Goal: Contribute content: Contribute content

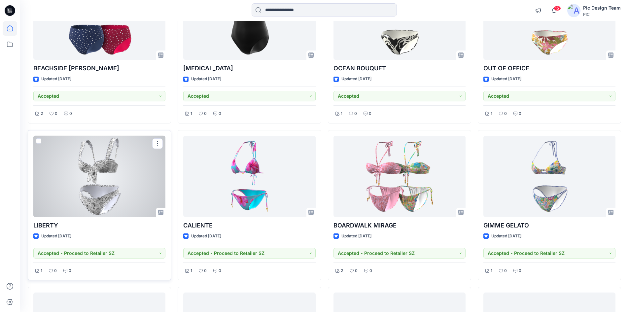
scroll to position [5053, 0]
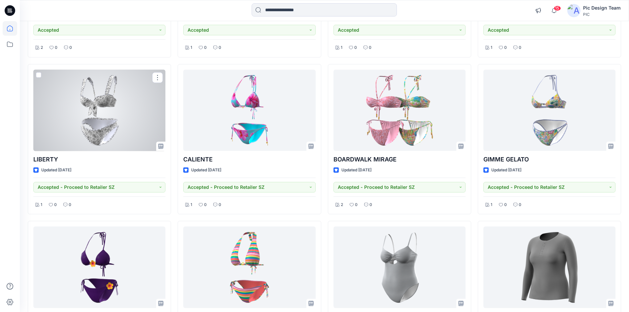
drag, startPoint x: 160, startPoint y: 207, endPoint x: 172, endPoint y: 220, distance: 17.5
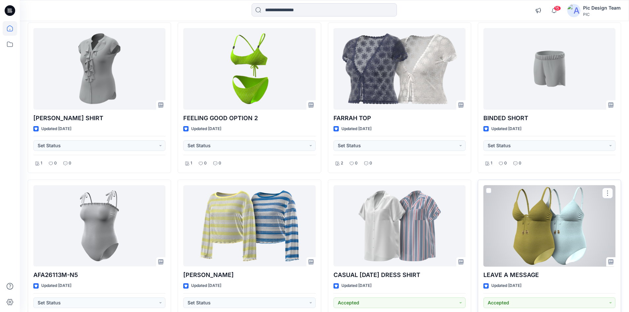
scroll to position [5458, 0]
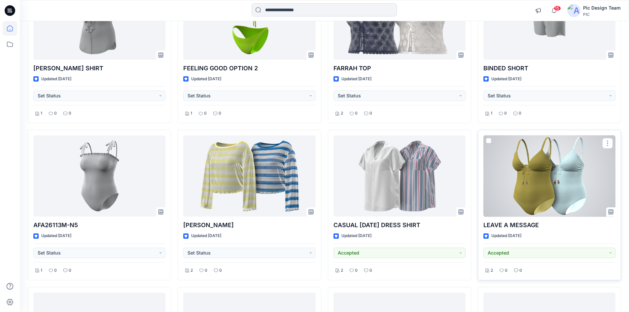
click at [543, 190] on div at bounding box center [549, 176] width 132 height 82
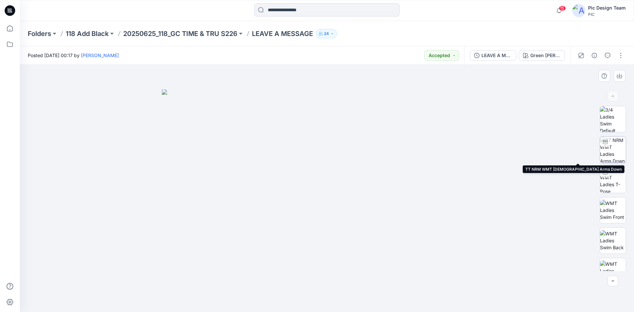
click at [613, 151] on img at bounding box center [613, 150] width 26 height 26
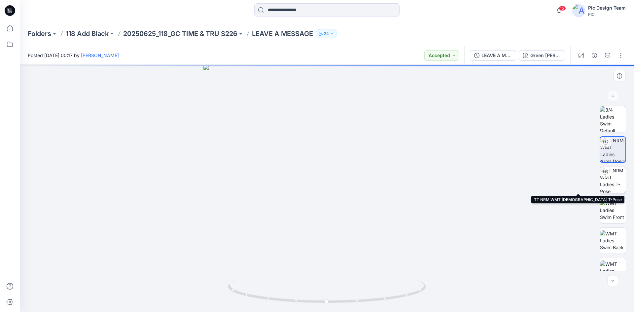
click at [610, 183] on img at bounding box center [613, 180] width 26 height 26
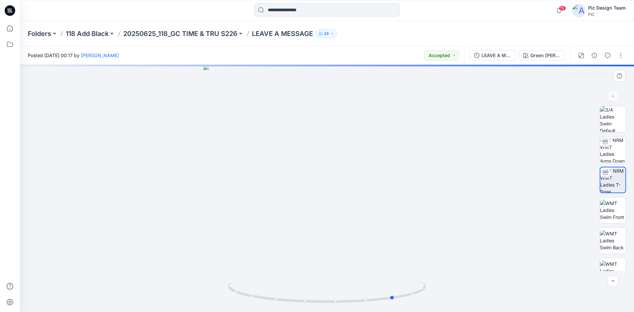
drag, startPoint x: 328, startPoint y: 302, endPoint x: 381, endPoint y: 271, distance: 61.4
click at [396, 298] on icon at bounding box center [328, 292] width 200 height 25
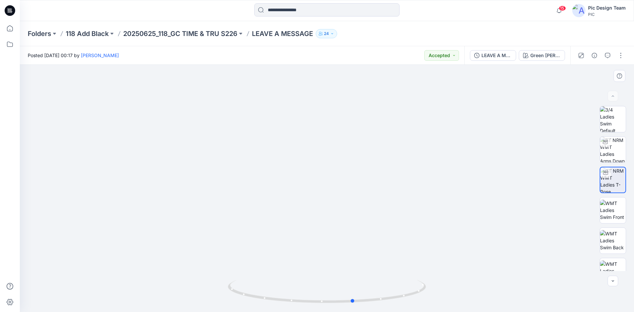
drag, startPoint x: 332, startPoint y: 304, endPoint x: 488, endPoint y: 274, distance: 159.7
click at [488, 274] on div at bounding box center [327, 188] width 614 height 247
click at [609, 61] on div at bounding box center [600, 55] width 61 height 18
click at [607, 59] on button "button" at bounding box center [607, 55] width 11 height 11
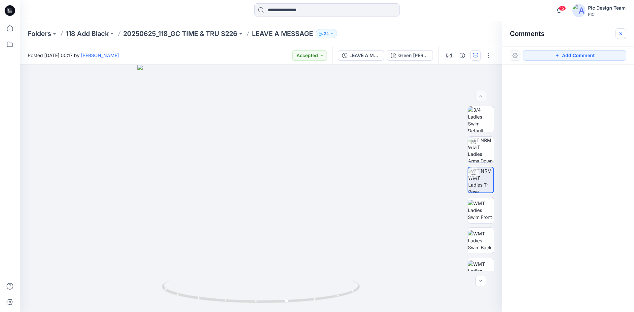
click at [617, 35] on button "button" at bounding box center [620, 33] width 11 height 11
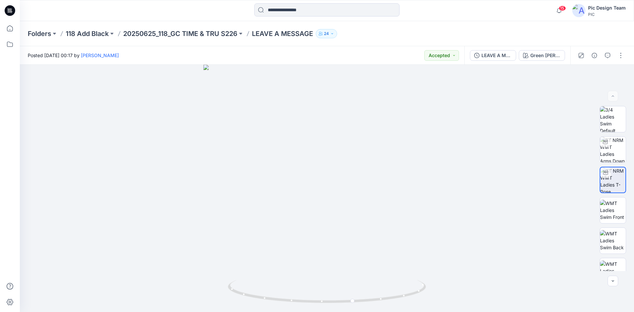
click at [12, 11] on icon at bounding box center [10, 10] width 11 height 11
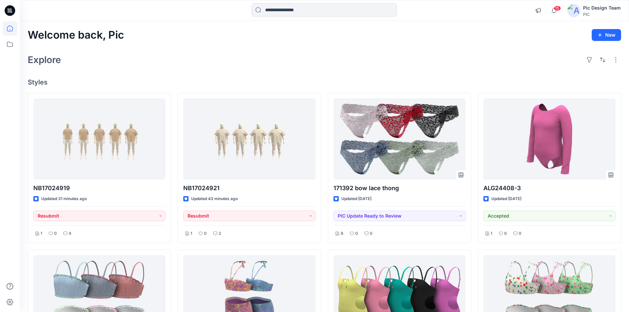
click at [146, 56] on div "Explore" at bounding box center [324, 60] width 593 height 16
click at [603, 38] on button "New" at bounding box center [605, 35] width 29 height 12
click at [560, 34] on div "Welcome back, Pic New New Style New Folder New Collection" at bounding box center [324, 35] width 593 height 12
click at [601, 37] on icon "button" at bounding box center [599, 34] width 5 height 5
drag, startPoint x: 580, startPoint y: 52, endPoint x: 539, endPoint y: 46, distance: 41.2
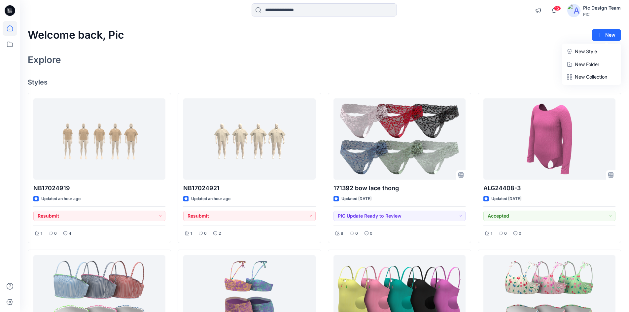
click at [579, 52] on p "New Style" at bounding box center [586, 52] width 22 height 8
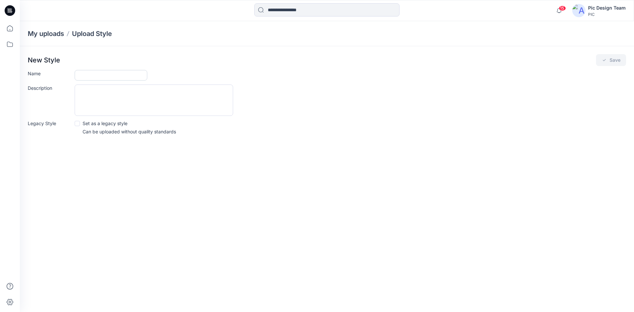
click at [91, 78] on input "Name" at bounding box center [111, 75] width 73 height 11
paste input "**********"
type input "**********"
click at [108, 58] on div "New Style Save" at bounding box center [327, 60] width 598 height 12
click at [601, 61] on icon "submit" at bounding box center [603, 59] width 5 height 5
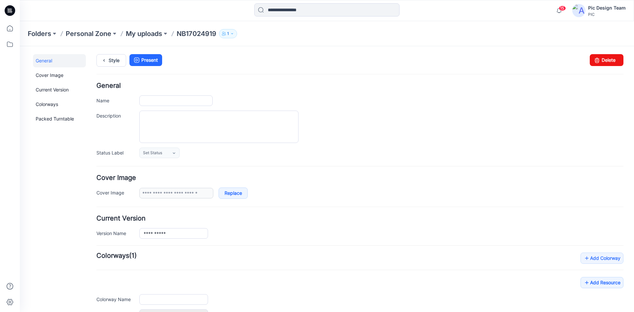
type input "**********"
click at [146, 122] on textarea "Description" at bounding box center [218, 127] width 159 height 32
click at [360, 107] on div "**********" at bounding box center [359, 121] width 527 height 76
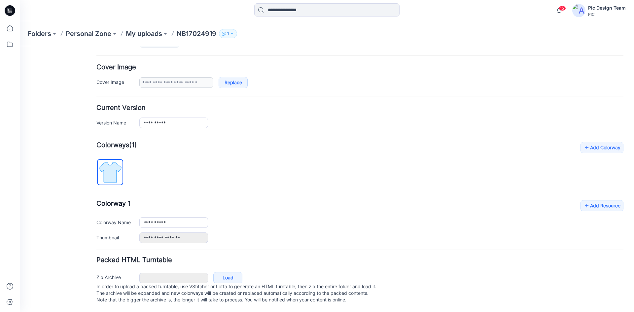
scroll to position [117, 0]
click at [229, 272] on link "Load" at bounding box center [227, 277] width 29 height 11
